Goal: Check status: Check status

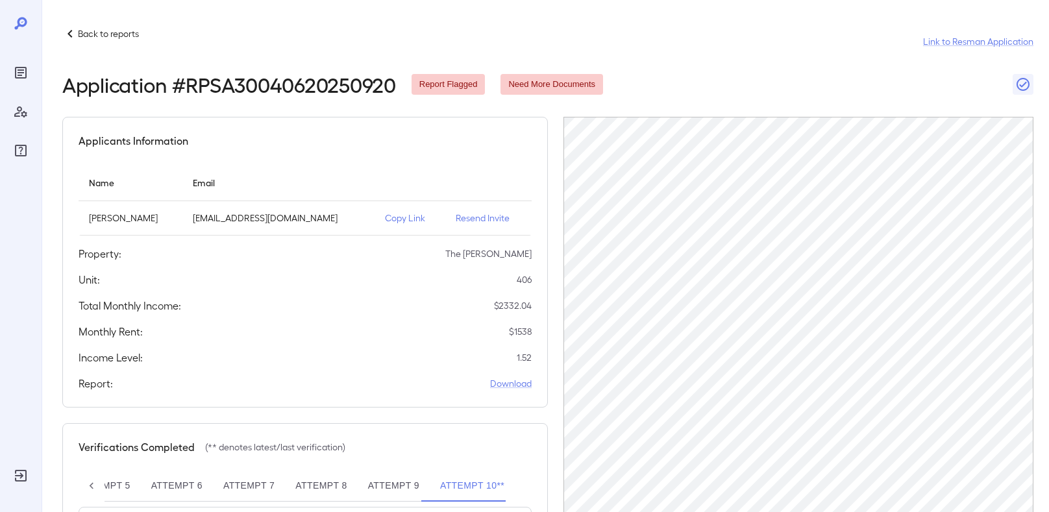
click at [125, 31] on p "Back to reports" at bounding box center [108, 33] width 61 height 13
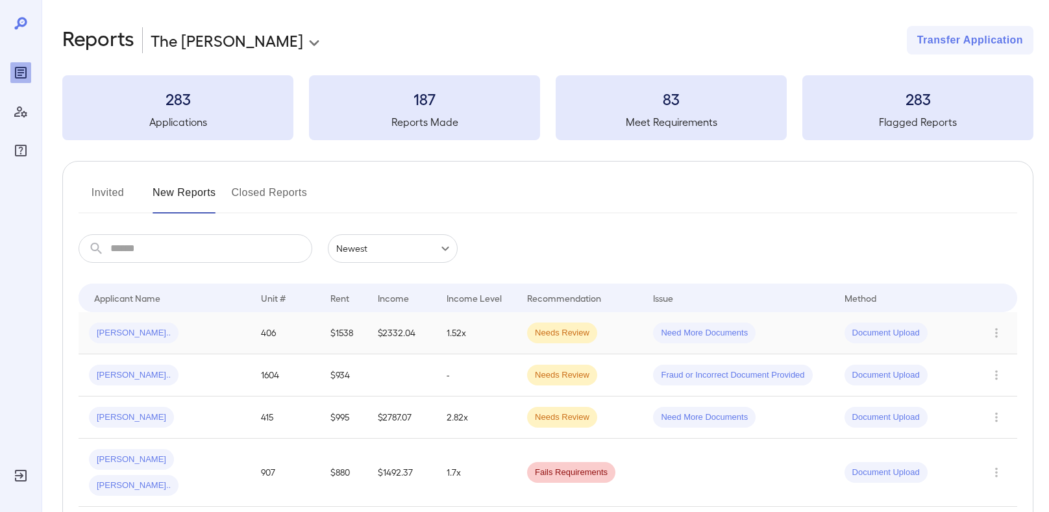
click at [171, 334] on div "[PERSON_NAME].." at bounding box center [164, 333] width 151 height 21
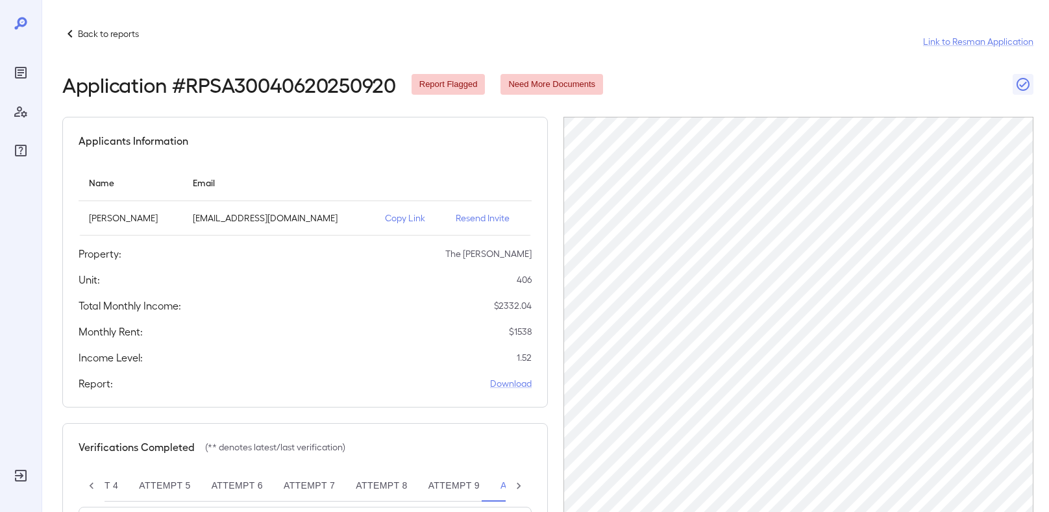
scroll to position [0, 273]
click at [517, 488] on icon at bounding box center [519, 486] width 4 height 6
click at [517, 488] on div "Attempt 1 Attempt 2 Attempt 3 Attempt 4 Attempt 5 Attempt [GEOGRAPHIC_DATA] Att…" at bounding box center [305, 486] width 453 height 31
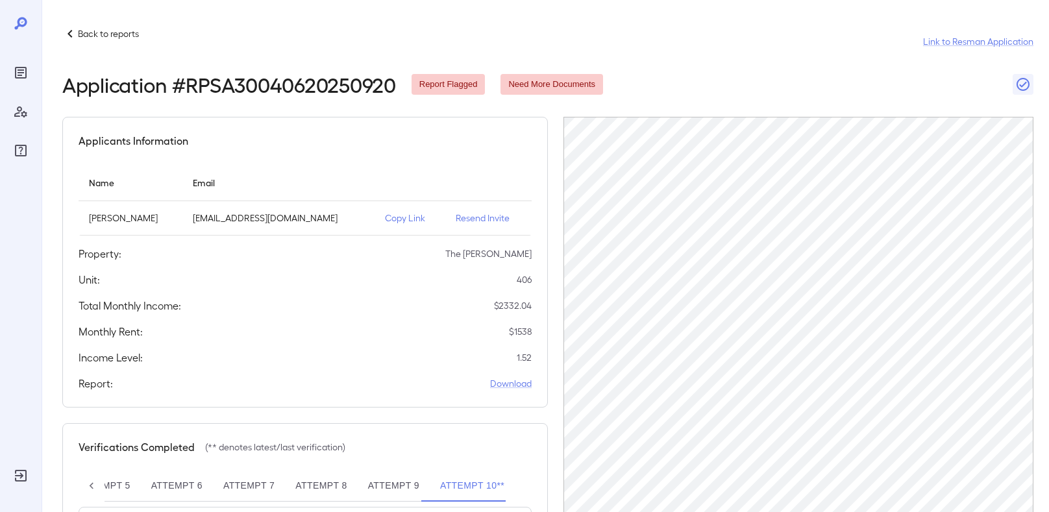
click at [110, 31] on p "Back to reports" at bounding box center [108, 33] width 61 height 13
